Goal: Use online tool/utility: Utilize a website feature to perform a specific function

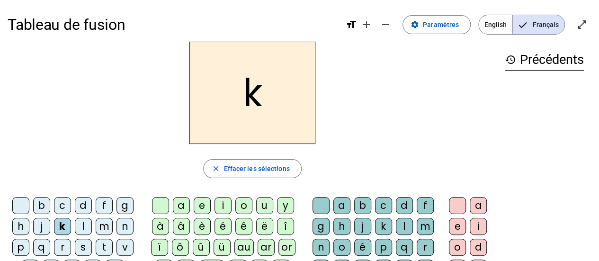
click at [214, 204] on div "i" at bounding box center [222, 205] width 17 height 17
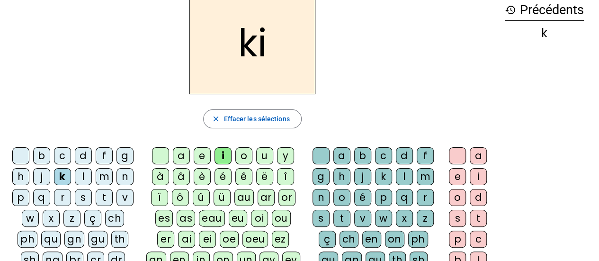
scroll to position [49, 0]
click at [82, 199] on div "s" at bounding box center [83, 197] width 17 height 17
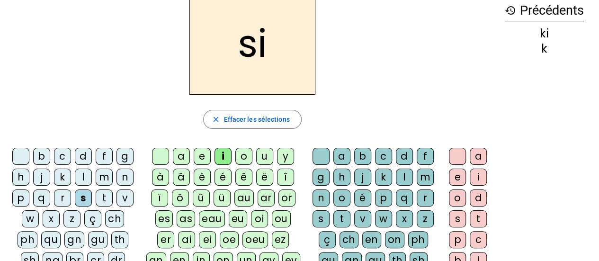
click at [125, 178] on div "n" at bounding box center [124, 176] width 17 height 17
click at [200, 159] on div "e" at bounding box center [202, 156] width 17 height 17
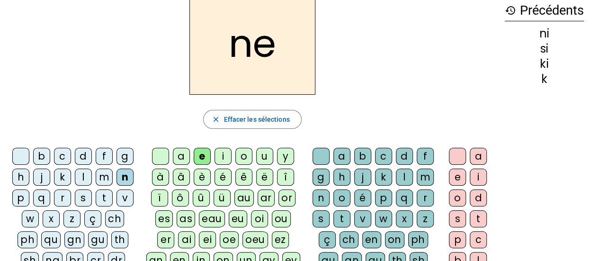
click at [80, 200] on div "s" at bounding box center [83, 197] width 17 height 17
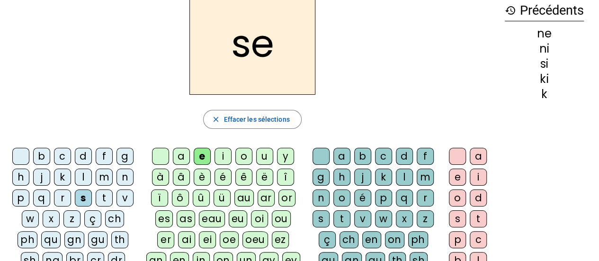
click at [103, 203] on div "t" at bounding box center [104, 197] width 17 height 17
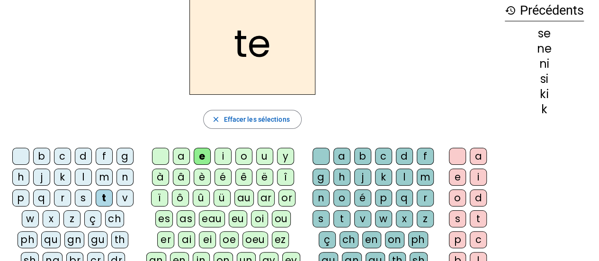
click at [83, 156] on div "d" at bounding box center [83, 156] width 17 height 17
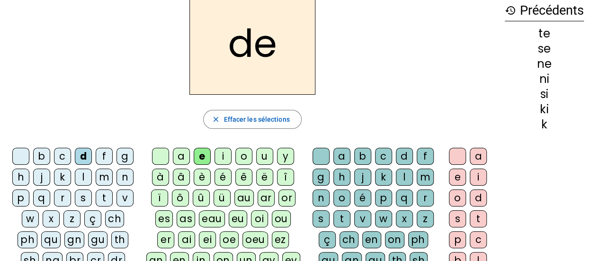
click at [257, 156] on div "u" at bounding box center [264, 156] width 17 height 17
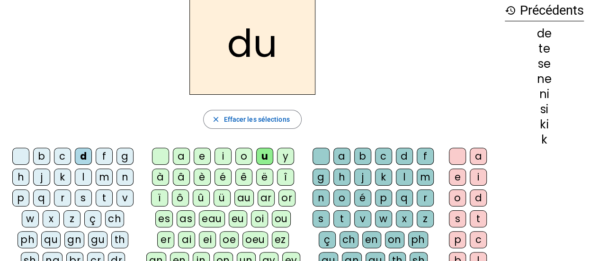
click at [84, 200] on div "s" at bounding box center [83, 197] width 17 height 17
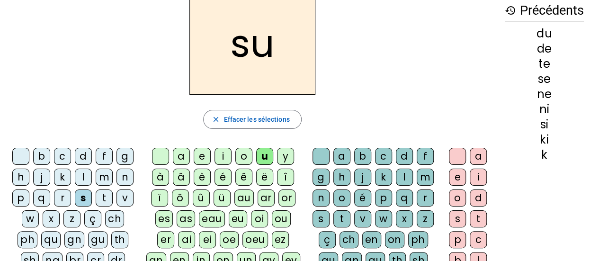
click at [78, 177] on div "l" at bounding box center [83, 176] width 17 height 17
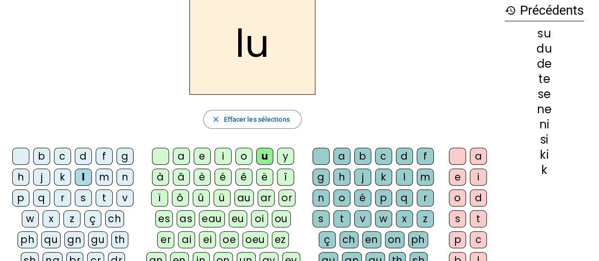
click at [106, 198] on div "t" at bounding box center [104, 197] width 17 height 17
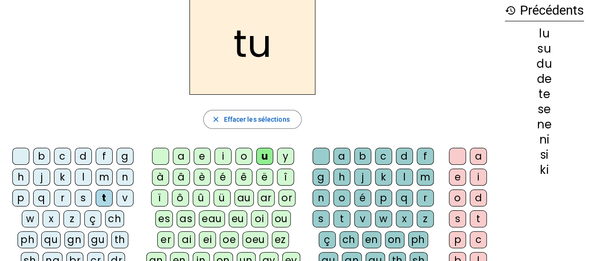
click at [179, 157] on div "a" at bounding box center [181, 156] width 17 height 17
click at [84, 202] on div "s" at bounding box center [83, 197] width 17 height 17
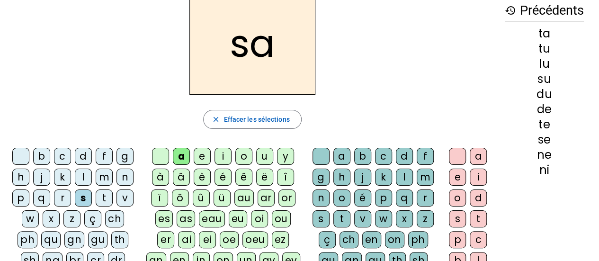
click at [104, 199] on div "t" at bounding box center [104, 197] width 17 height 17
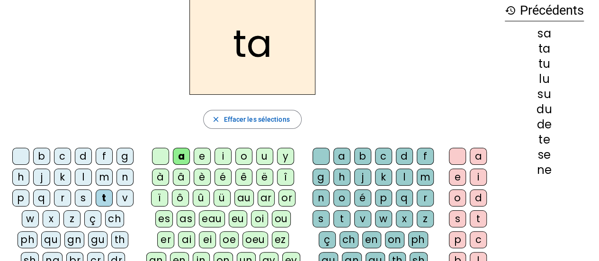
click at [108, 177] on div "m" at bounding box center [104, 176] width 17 height 17
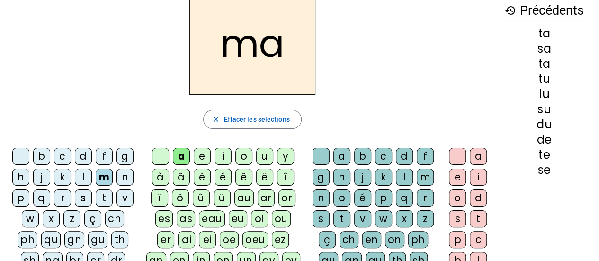
click at [202, 158] on div "e" at bounding box center [202, 156] width 17 height 17
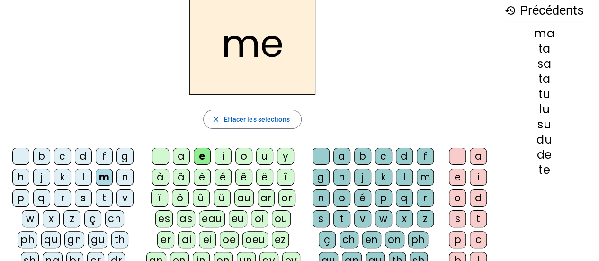
click at [81, 158] on div "d" at bounding box center [83, 156] width 17 height 17
